Goal: Information Seeking & Learning: Learn about a topic

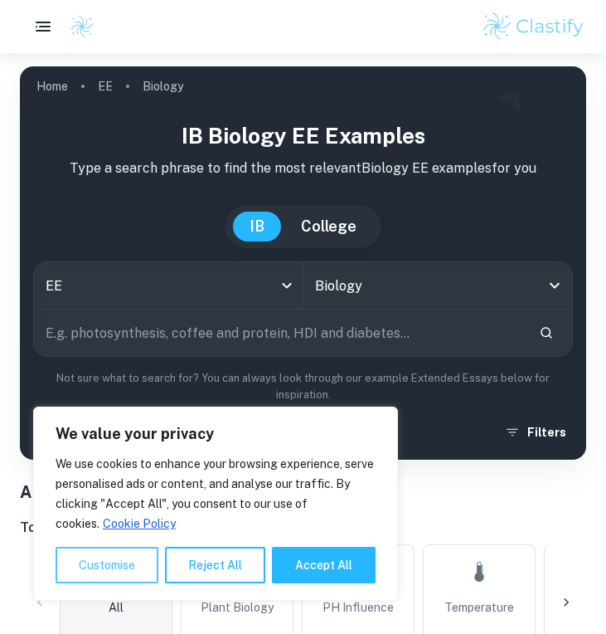
scroll to position [1048, 0]
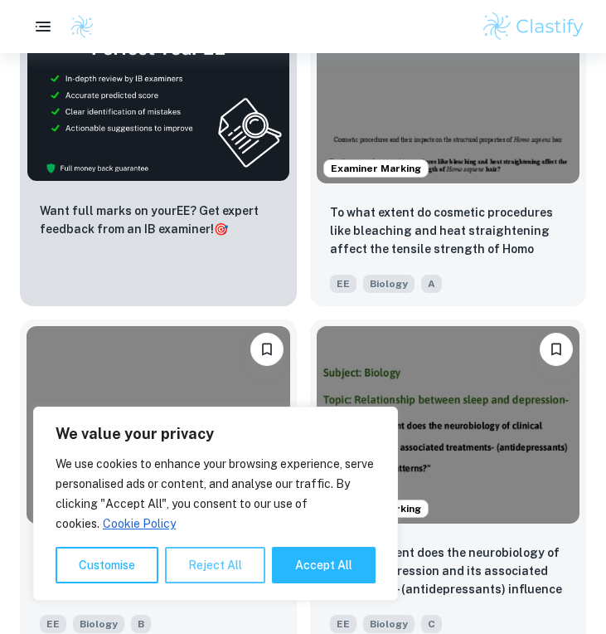
click at [182, 566] on button "Reject All" at bounding box center [215, 565] width 100 height 36
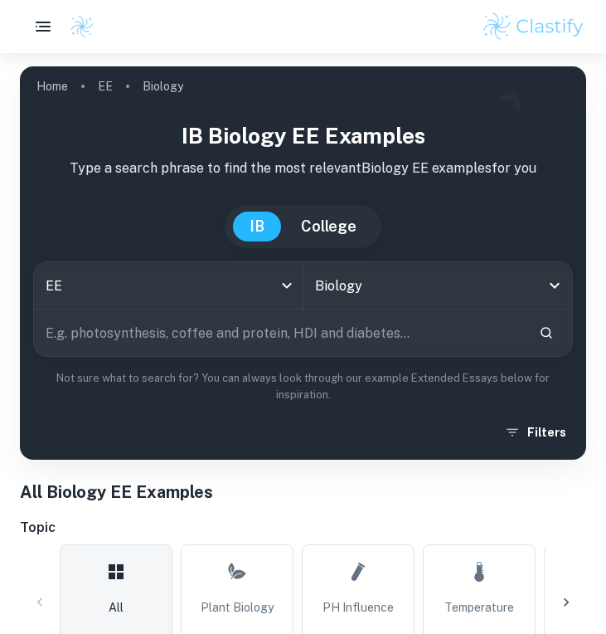
scroll to position [0, 0]
click at [361, 306] on div "Biology All Subjects" at bounding box center [439, 285] width 270 height 46
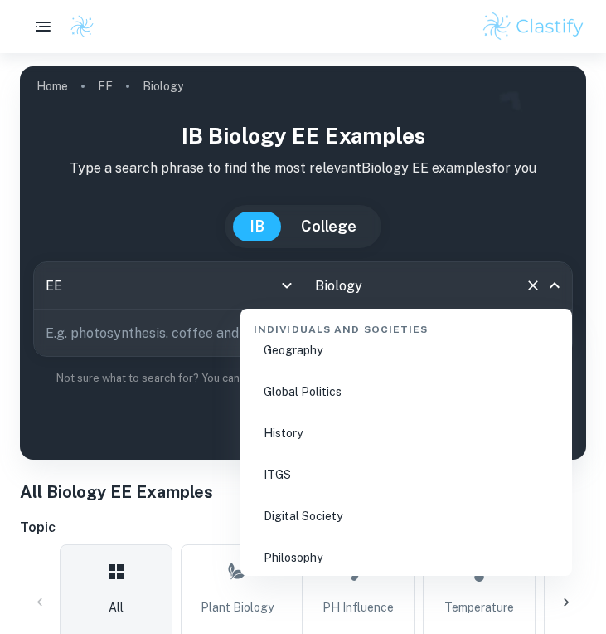
scroll to position [2084, 0]
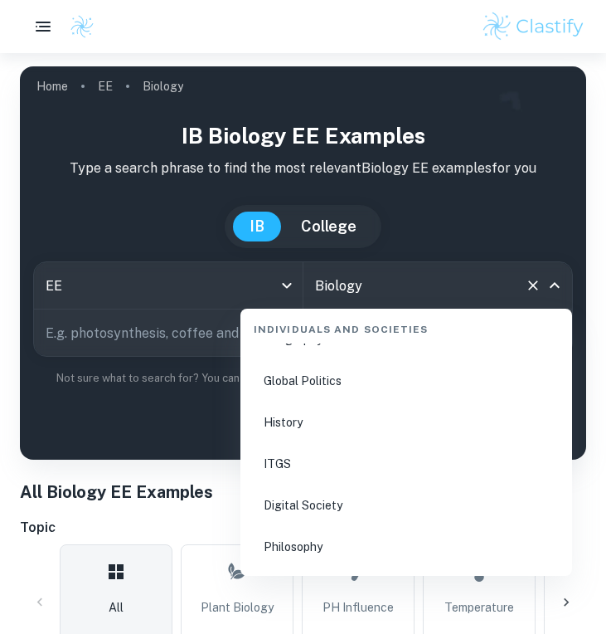
click at [318, 424] on li "History" at bounding box center [406, 422] width 319 height 38
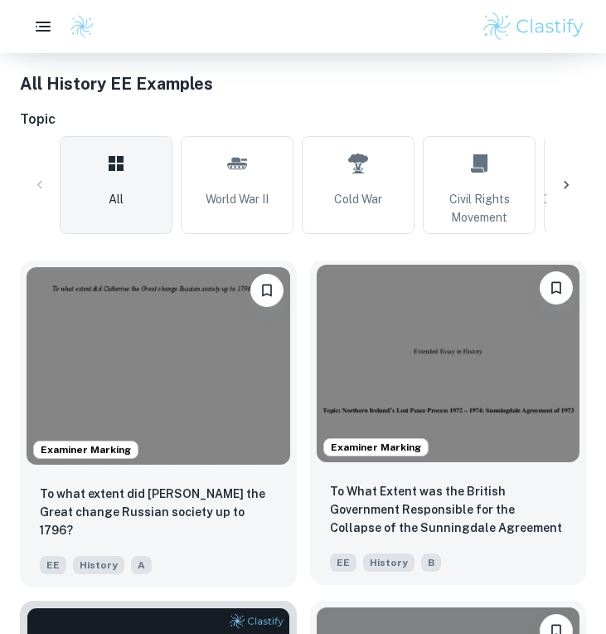
scroll to position [408, 0]
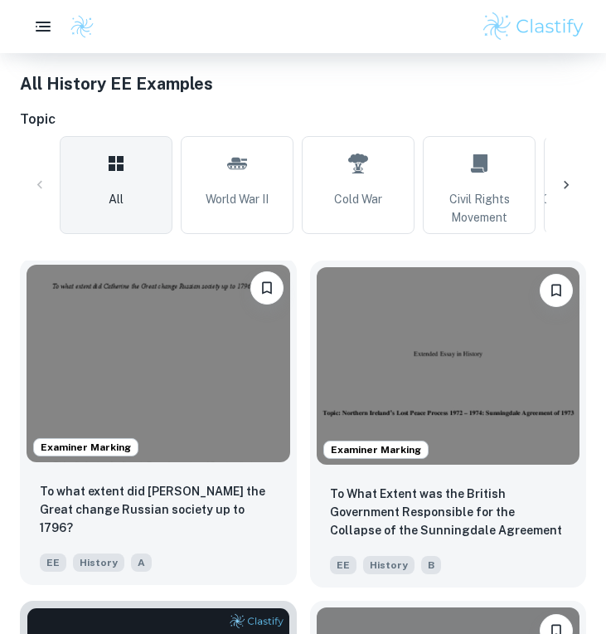
click at [189, 377] on img at bounding box center [159, 363] width 264 height 197
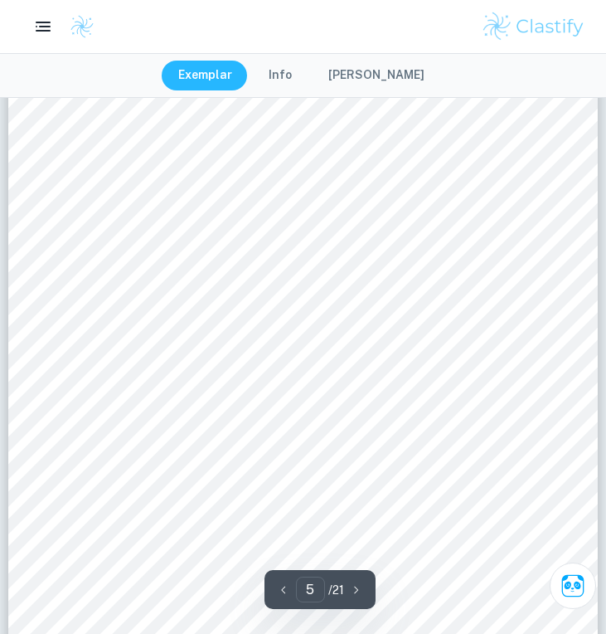
scroll to position [4838, 0]
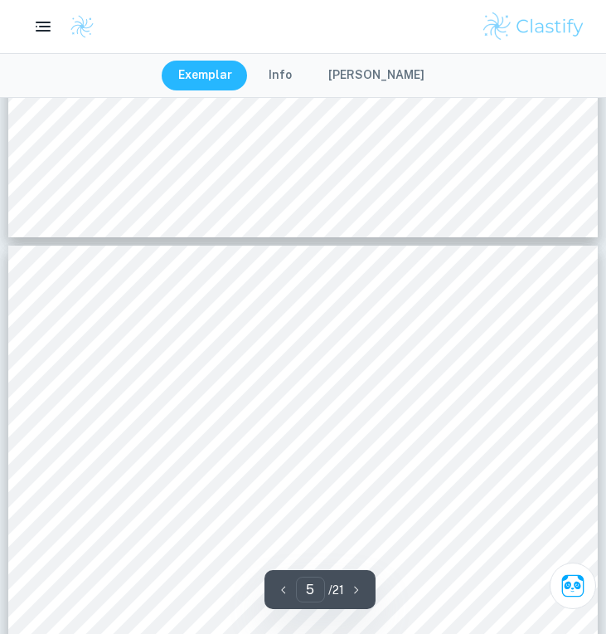
type input "6"
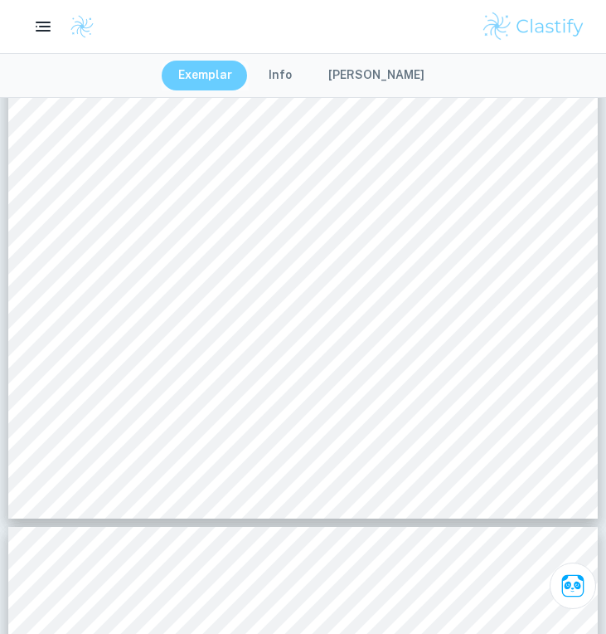
click at [220, 76] on button "Exemplar" at bounding box center [205, 76] width 87 height 30
click at [275, 80] on button "Info" at bounding box center [280, 76] width 56 height 30
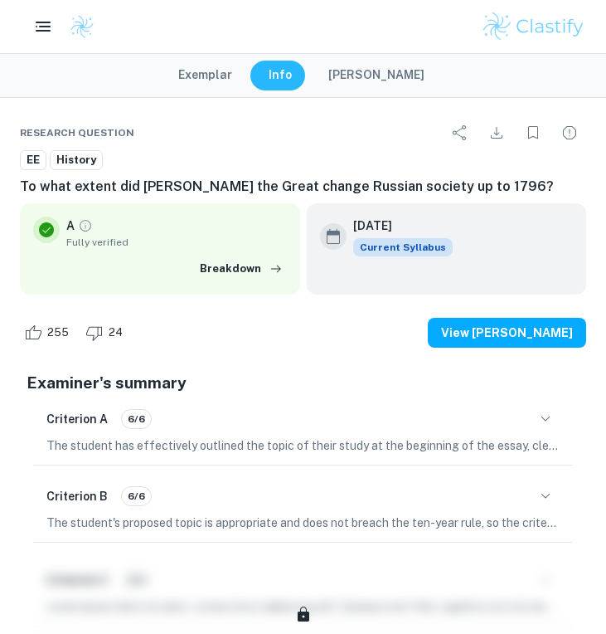
click at [378, 84] on button "[PERSON_NAME]" at bounding box center [376, 76] width 129 height 30
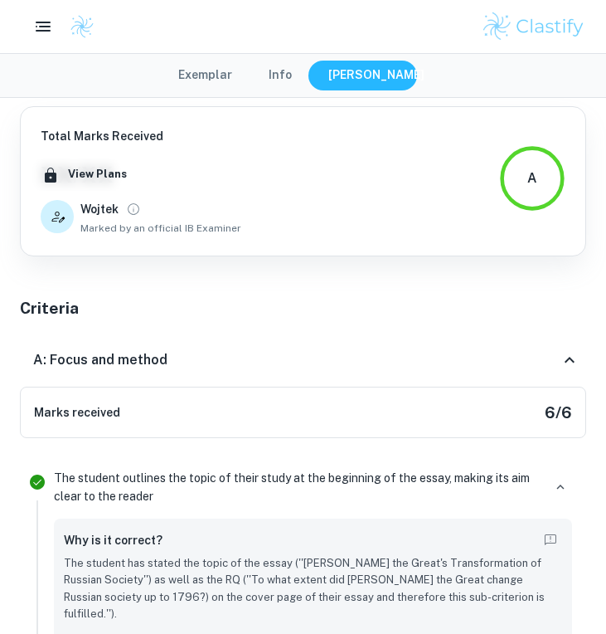
type input "6"
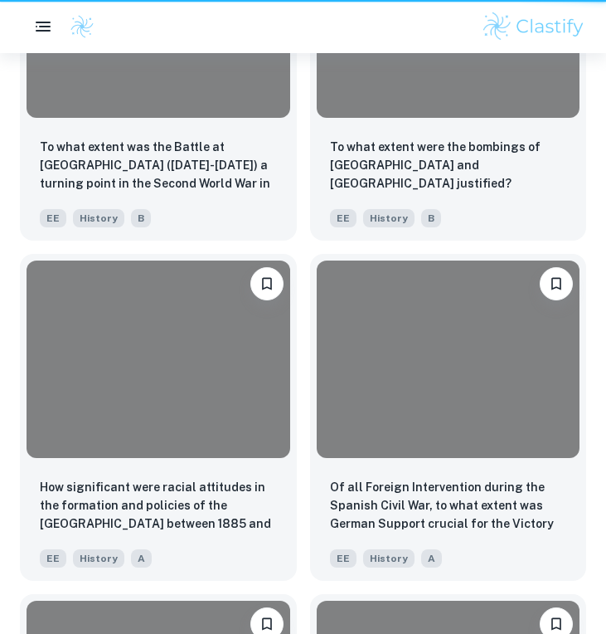
scroll to position [408, 0]
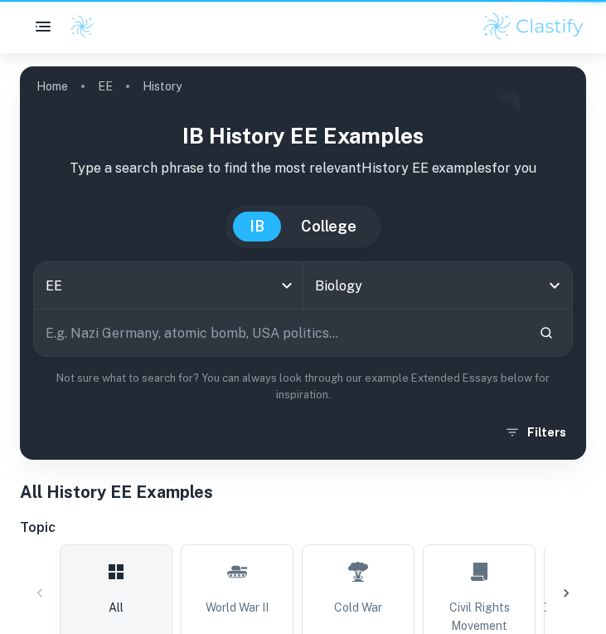
type input "History"
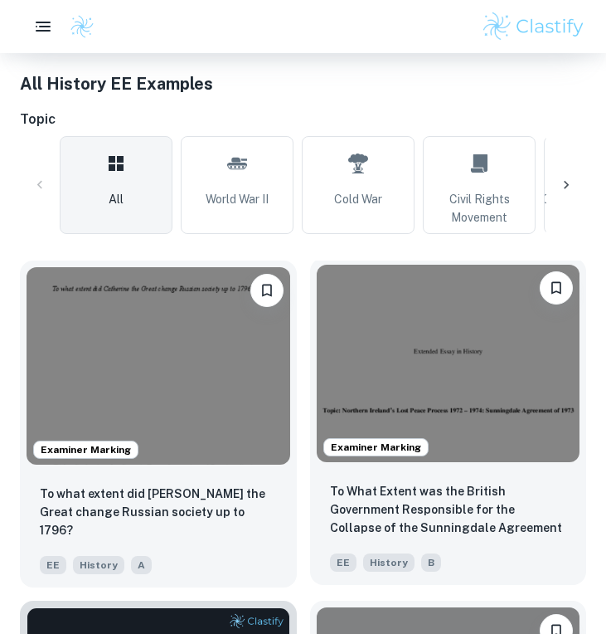
click at [432, 379] on img at bounding box center [449, 363] width 264 height 197
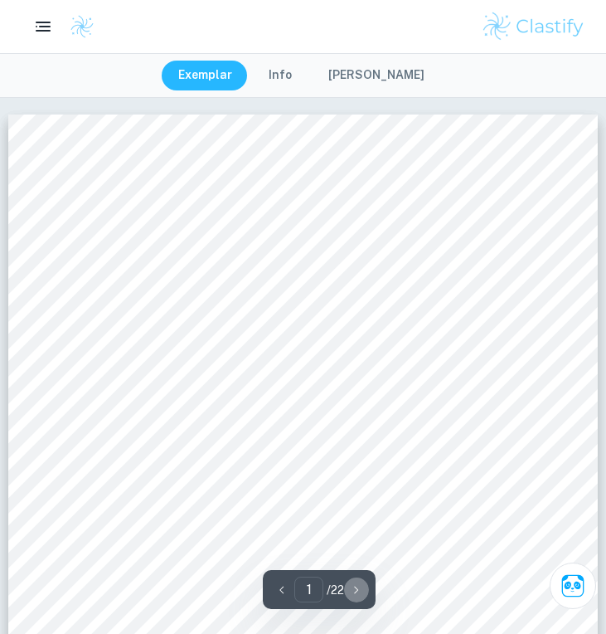
click at [353, 582] on icon "button" at bounding box center [356, 589] width 17 height 17
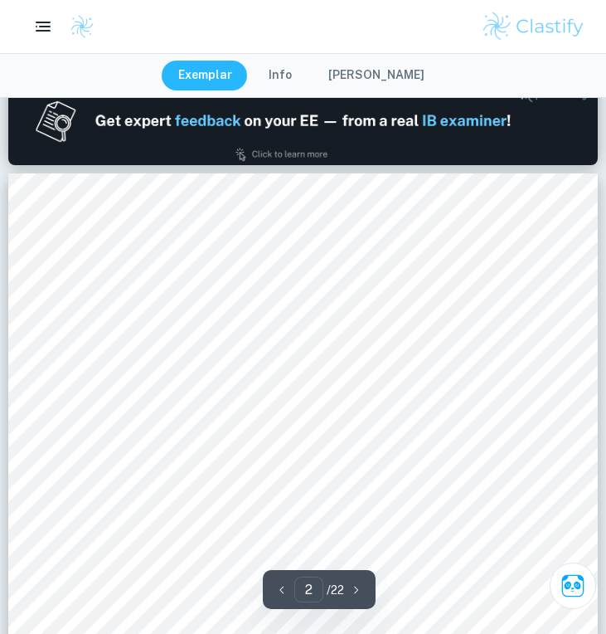
click at [359, 586] on icon "button" at bounding box center [356, 589] width 17 height 17
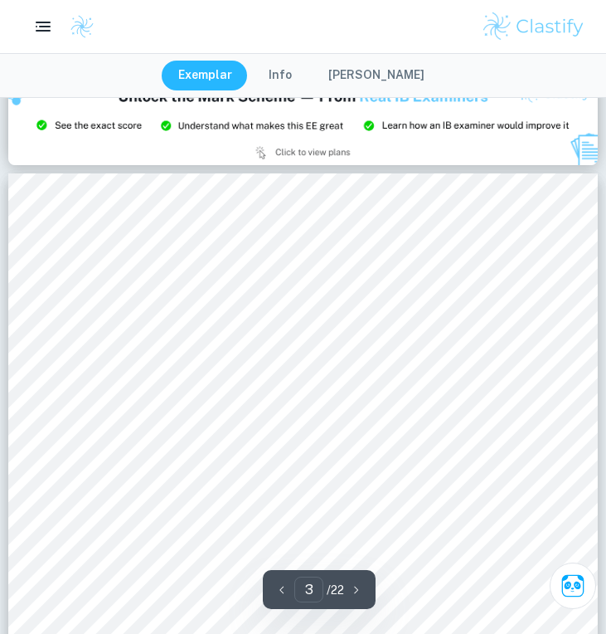
click at [359, 586] on icon "button" at bounding box center [356, 589] width 17 height 17
type input "4"
